Goal: Transaction & Acquisition: Purchase product/service

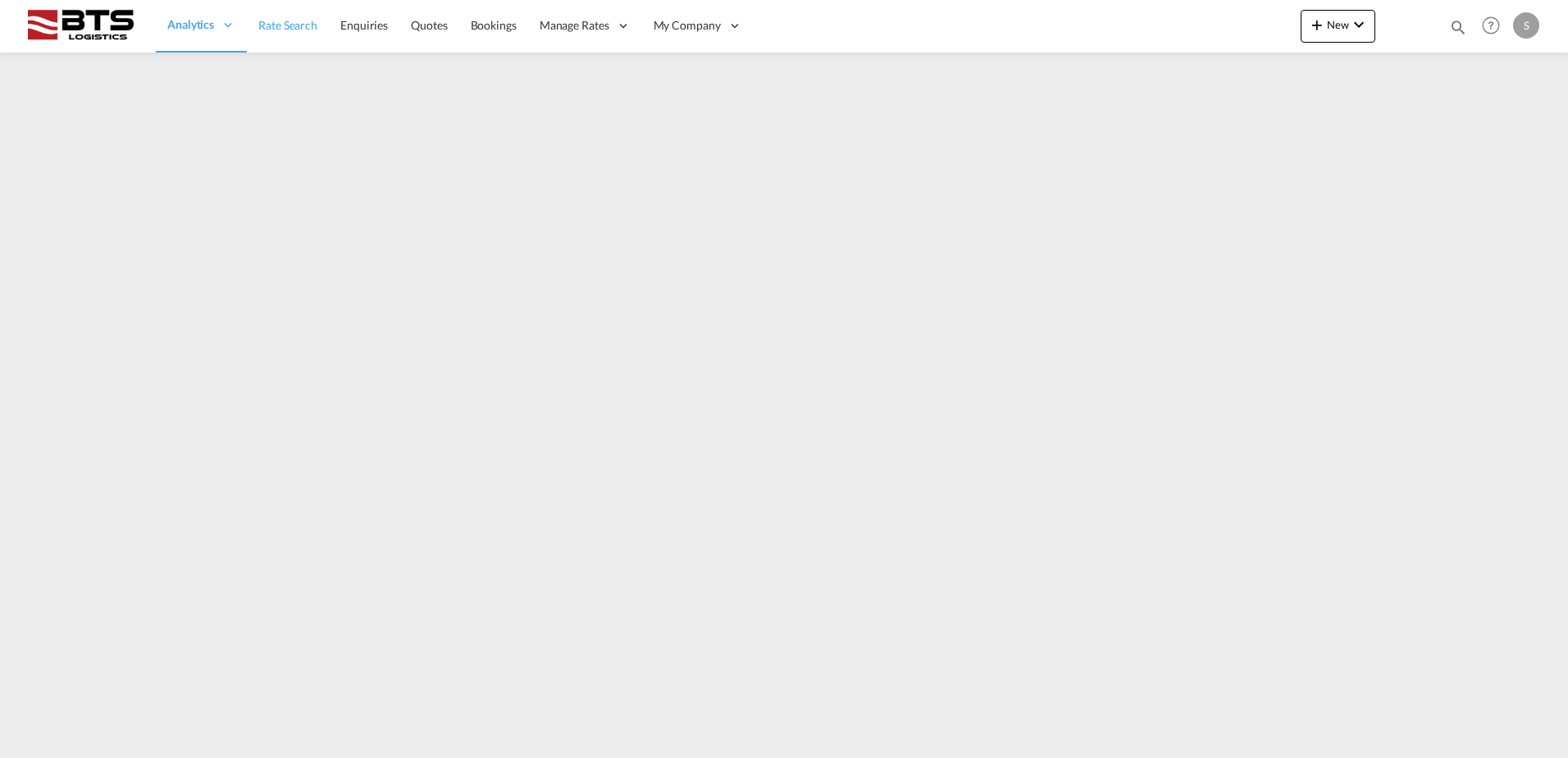
click at [293, 22] on span "Rate Search" at bounding box center [287, 25] width 59 height 14
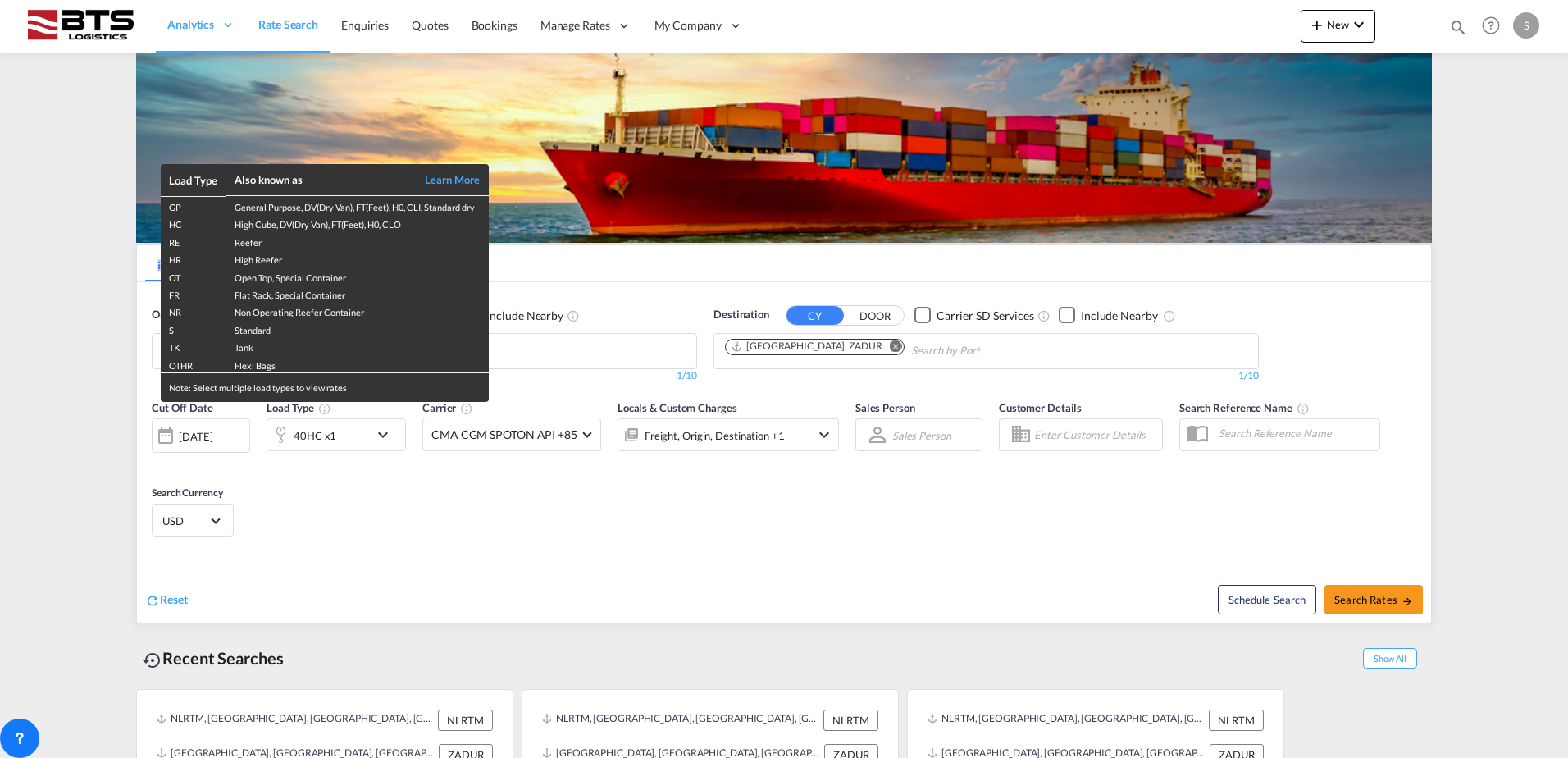
click at [531, 350] on div "Load Type Also known as Learn More GP General Purpose, DV(Dry Van), FT(Feet), H…" at bounding box center [784, 379] width 1568 height 758
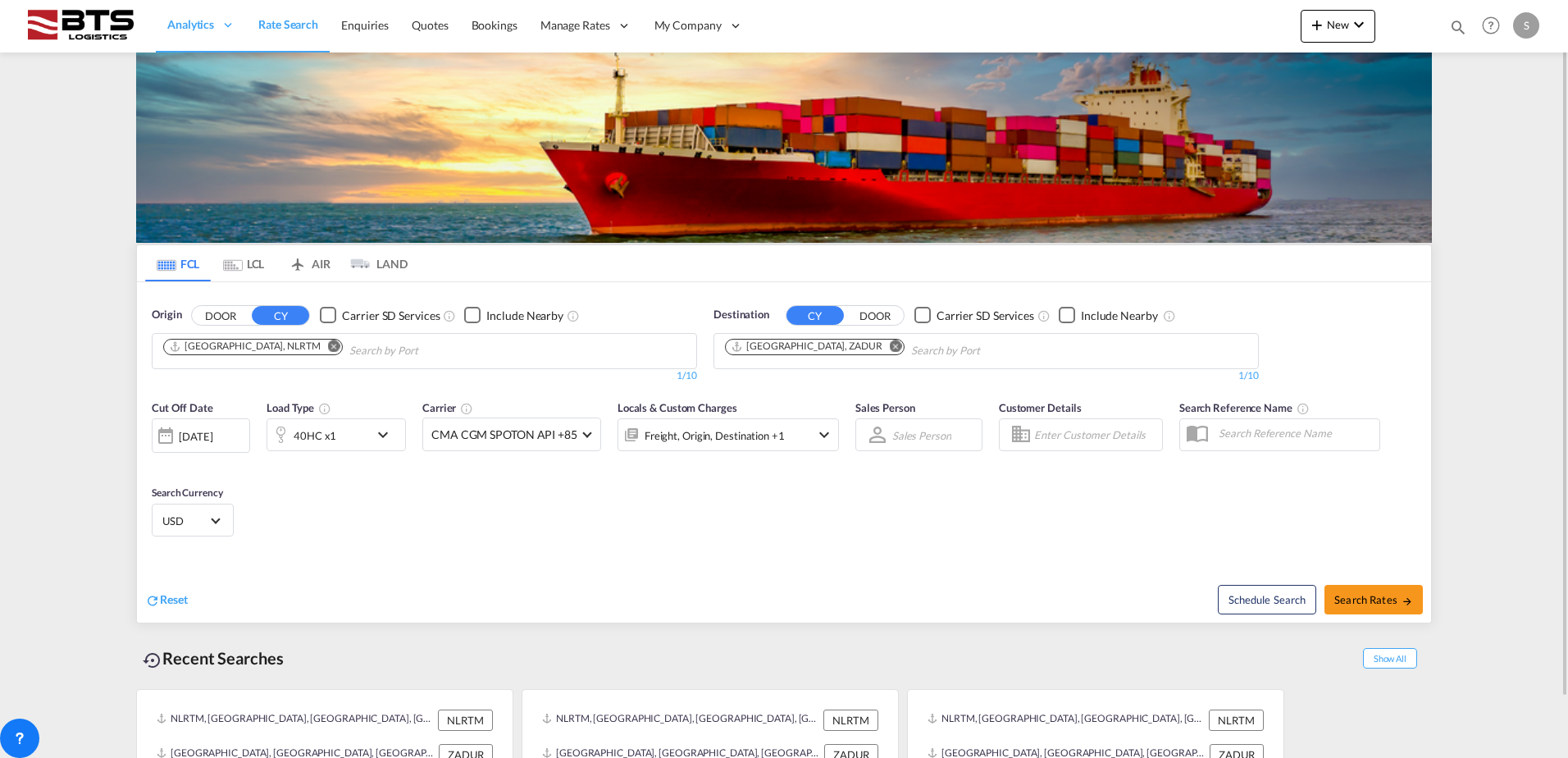
click at [328, 345] on md-icon "Remove" at bounding box center [334, 345] width 12 height 12
click at [291, 346] on body "Analytics Reports Dashboard Rate Search Enquiries Quotes Bookings" at bounding box center [784, 379] width 1568 height 758
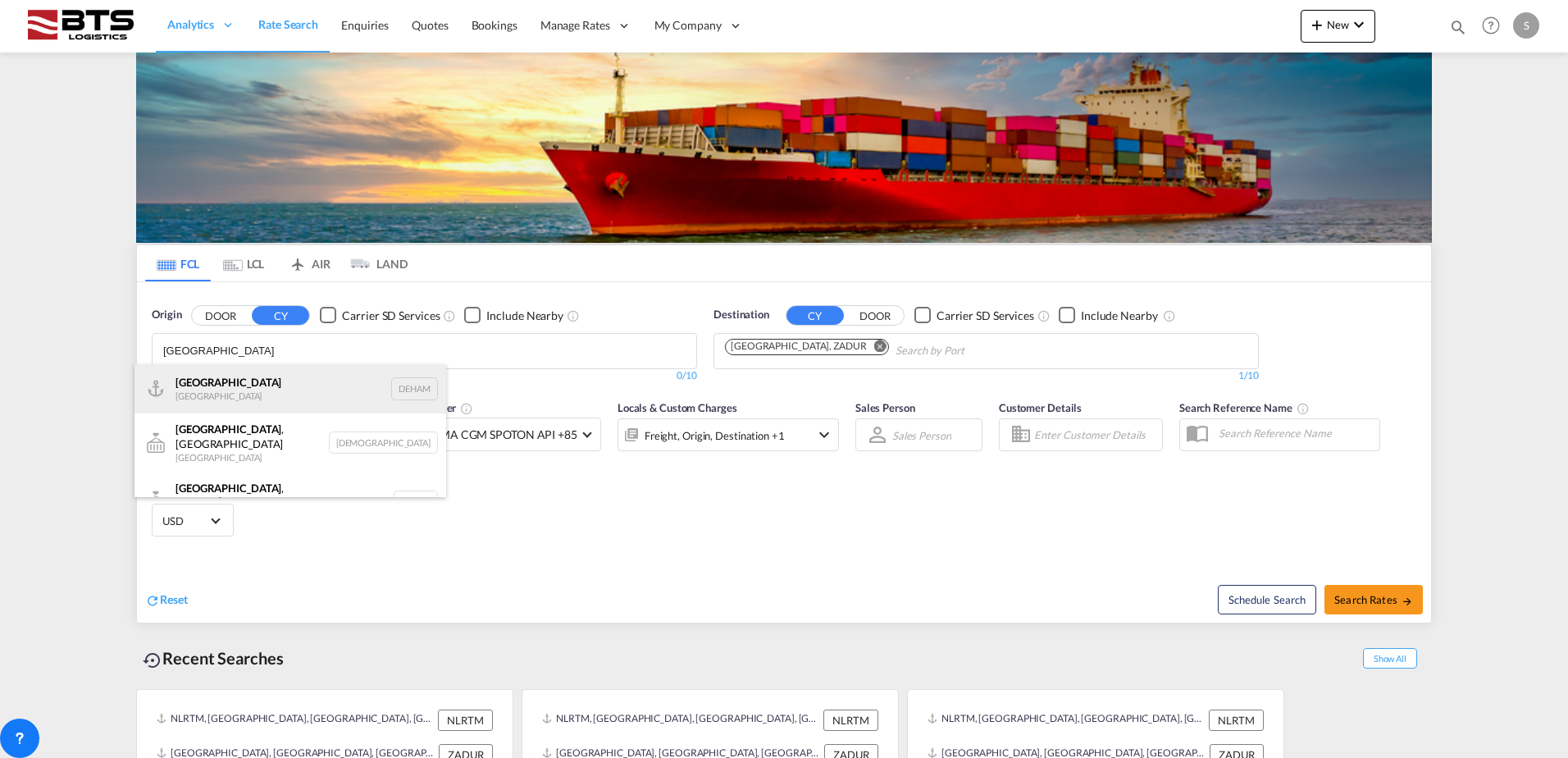
type input "[GEOGRAPHIC_DATA]"
click at [264, 379] on div "[GEOGRAPHIC_DATA] [GEOGRAPHIC_DATA] DEHAM" at bounding box center [290, 389] width 311 height 49
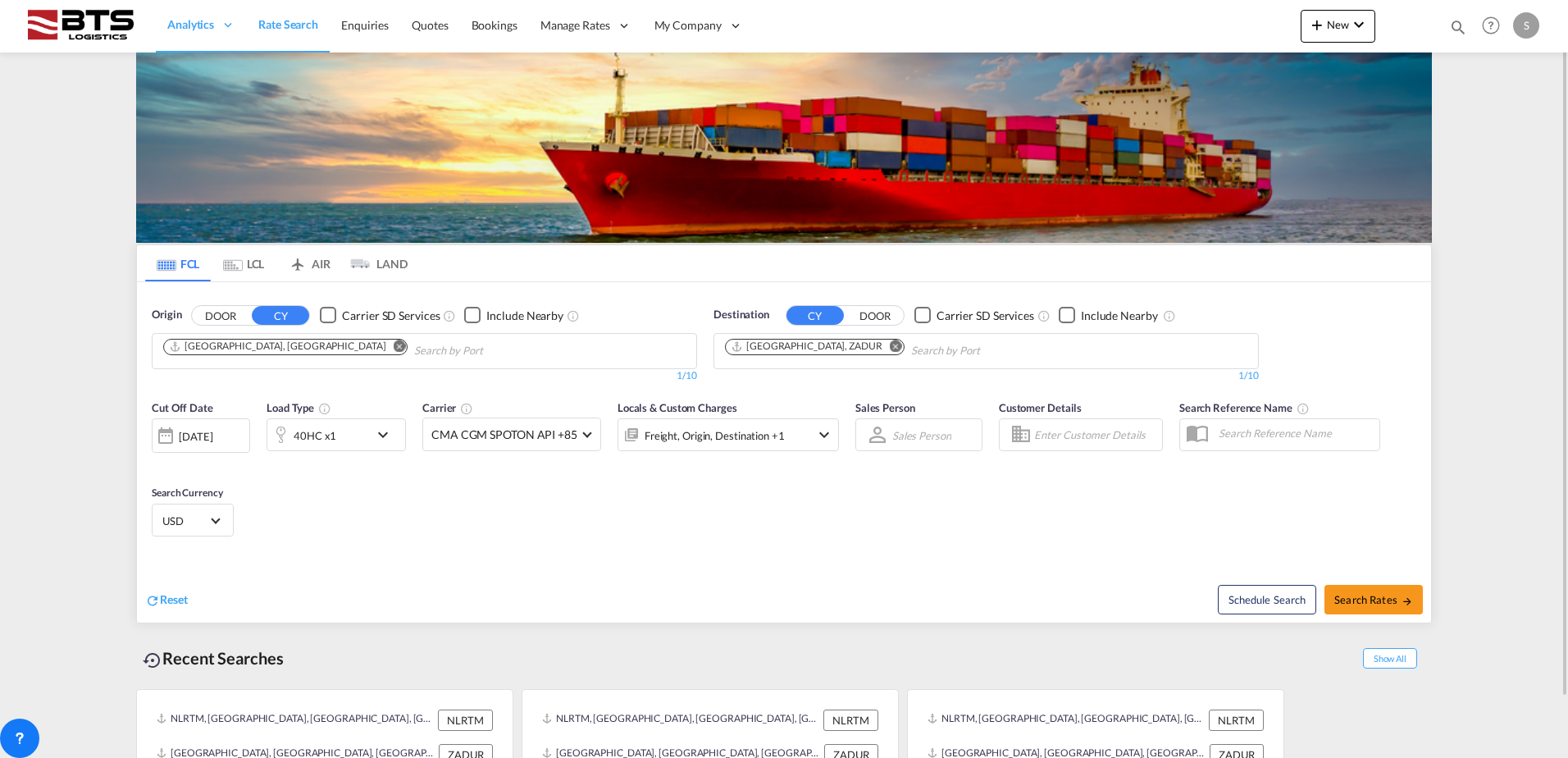
click at [890, 345] on md-icon "Remove" at bounding box center [895, 345] width 12 height 12
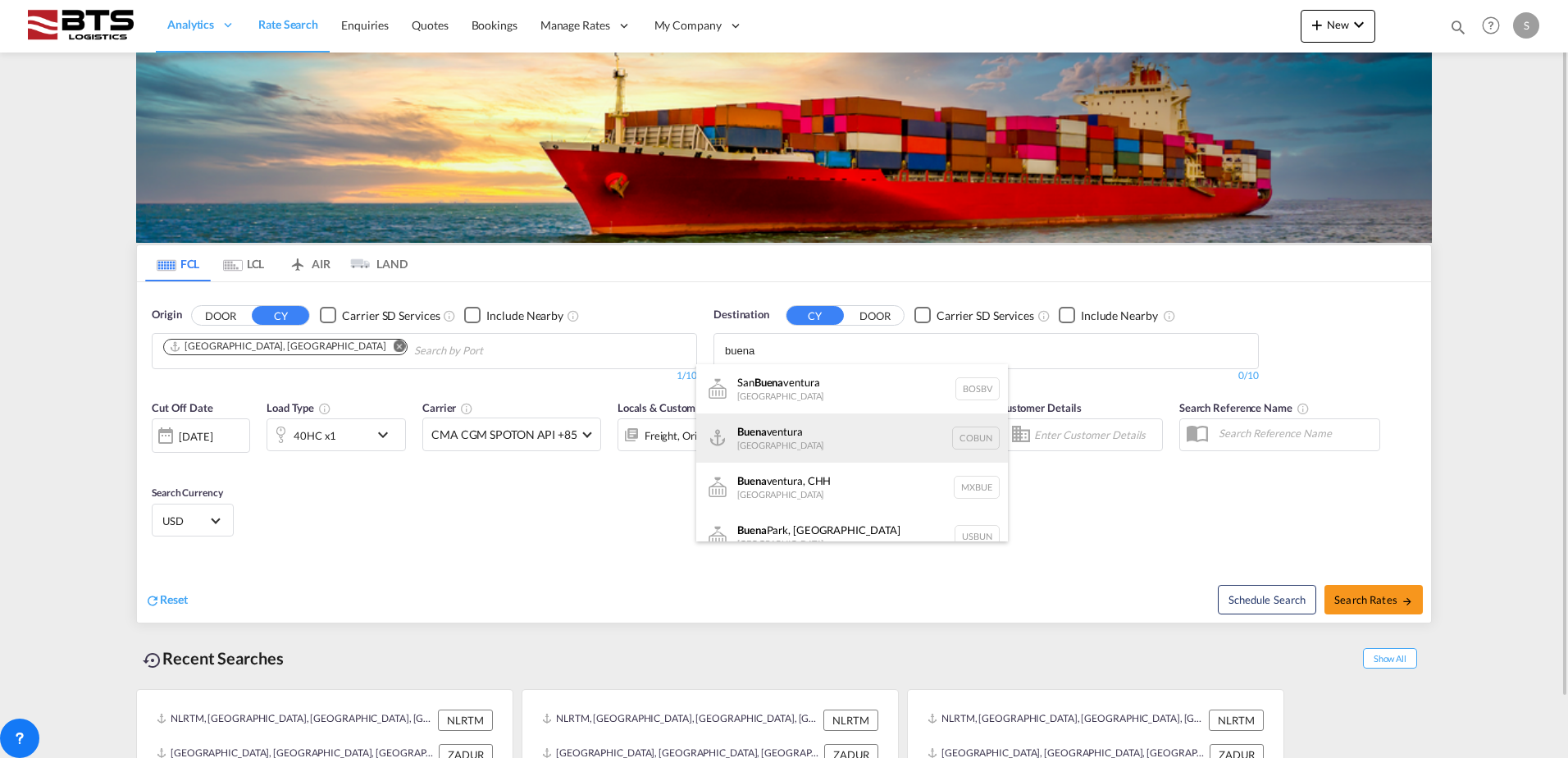
type input "buena"
click at [813, 432] on div "[DATE] [GEOGRAPHIC_DATA] [GEOGRAPHIC_DATA]" at bounding box center [852, 437] width 311 height 49
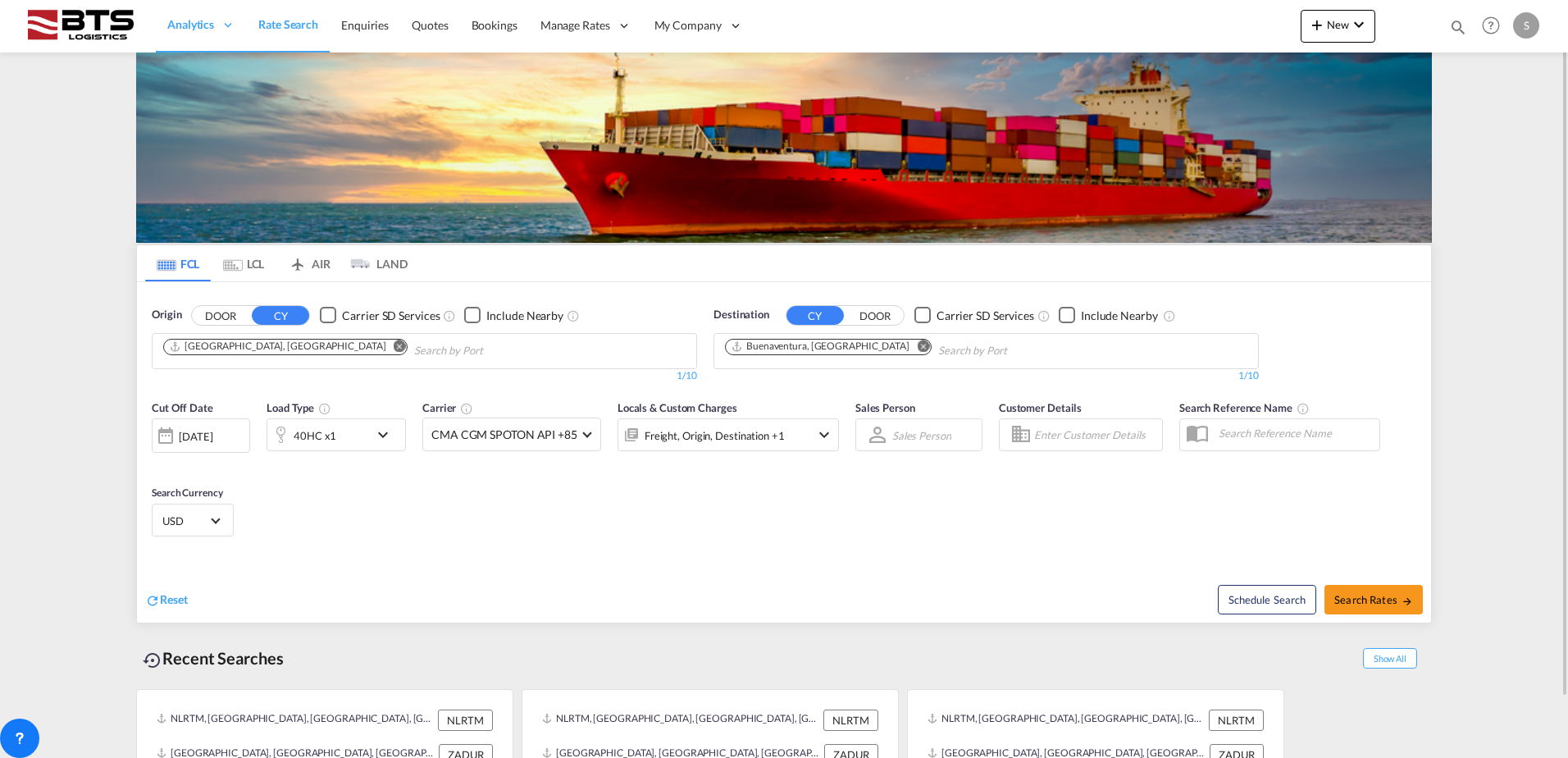
click at [383, 438] on md-icon "icon-chevron-down" at bounding box center [388, 435] width 28 height 20
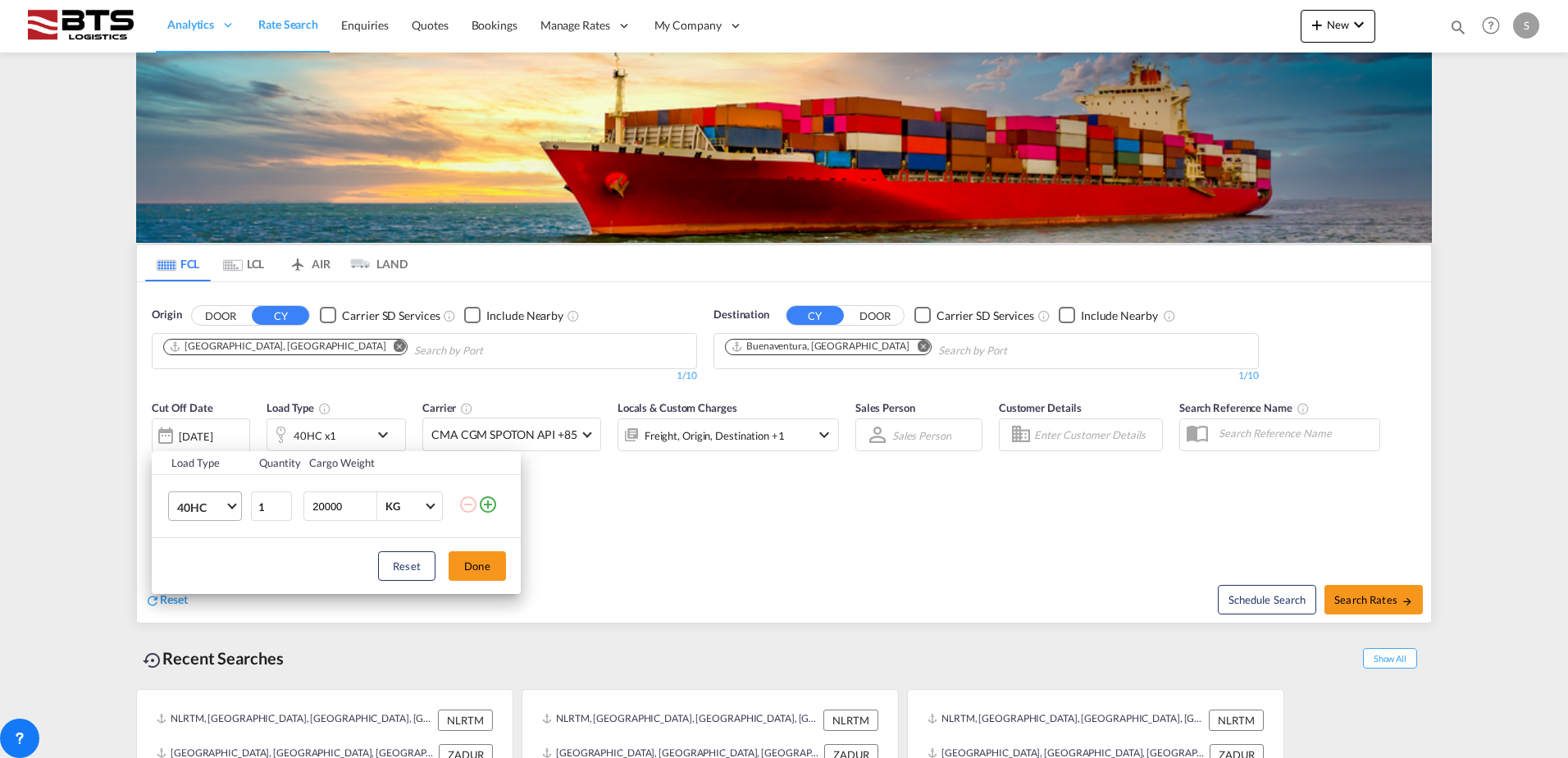
click at [234, 500] on md-select-value "40HC" at bounding box center [208, 506] width 65 height 28
click at [208, 432] on md-option "20GP" at bounding box center [220, 428] width 112 height 40
click at [475, 567] on button "Done" at bounding box center [477, 566] width 57 height 30
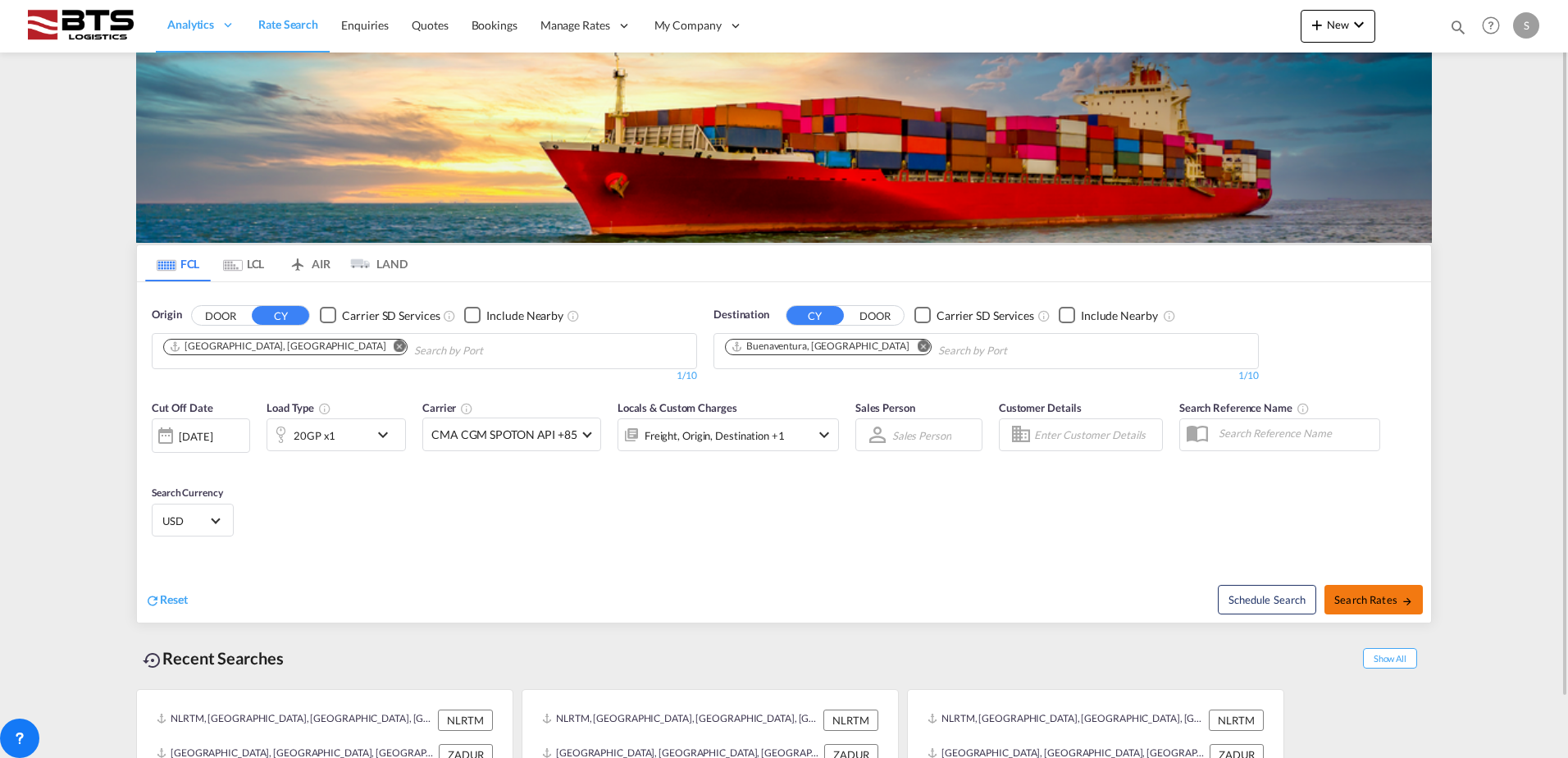
click at [1378, 606] on span "Search Rates" at bounding box center [1373, 600] width 79 height 13
type input "DEHAM to [PERSON_NAME] / [DATE]"
